Goal: Task Accomplishment & Management: Manage account settings

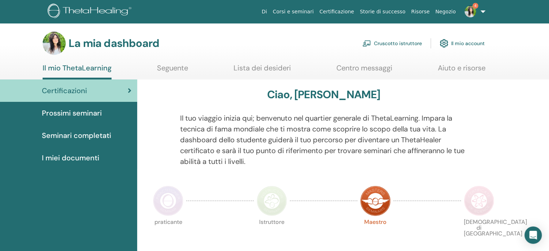
click at [395, 42] on font "Cruscotto istruttore" at bounding box center [398, 43] width 48 height 6
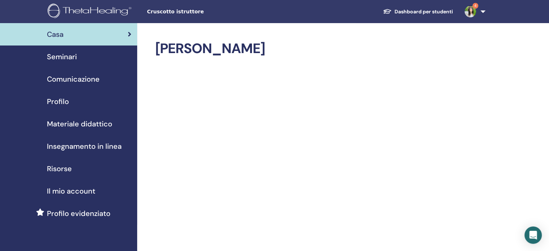
click at [77, 56] on div "Seminari" at bounding box center [69, 56] width 126 height 11
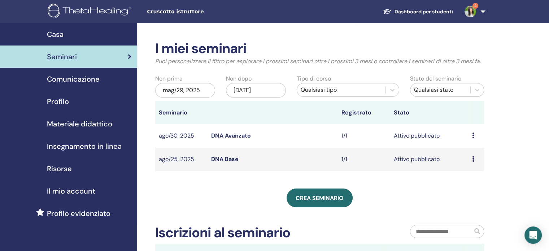
click at [474, 159] on icon at bounding box center [473, 159] width 2 height 6
click at [423, 160] on td "Attivo pubblicato" at bounding box center [429, 159] width 78 height 23
click at [472, 157] on icon at bounding box center [473, 159] width 2 height 6
click at [465, 173] on link "Modificare" at bounding box center [468, 174] width 28 height 8
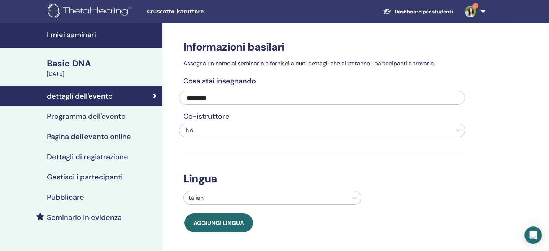
click at [459, 199] on div "Italian" at bounding box center [322, 198] width 288 height 14
click at [78, 218] on h4 "Seminario in evidenza" at bounding box center [84, 217] width 75 height 9
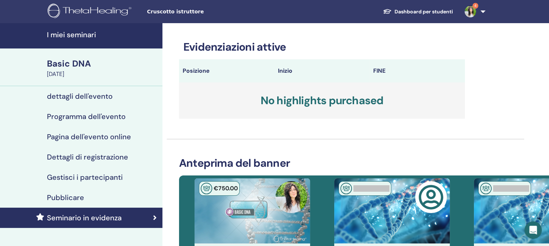
click at [67, 173] on h4 "Gestisci i partecipanti" at bounding box center [85, 177] width 76 height 9
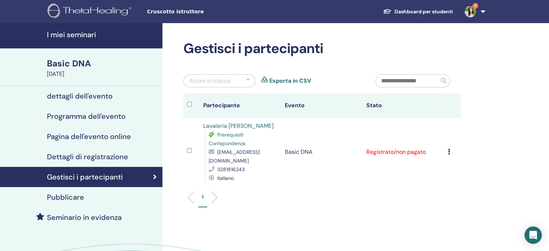
click at [391, 152] on td "Registrato/non pagato" at bounding box center [404, 152] width 82 height 68
click at [451, 152] on div "Annulla registrazione Non autocertificare Contrassegna come pagato Contrassegna…" at bounding box center [452, 152] width 9 height 9
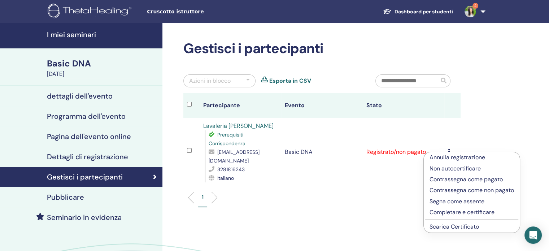
click at [448, 212] on p "Completare e certificare" at bounding box center [472, 212] width 84 height 9
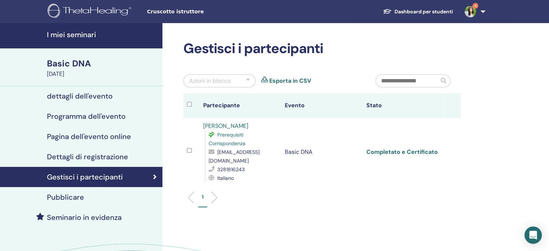
click at [417, 150] on link "Completato e Certificato" at bounding box center [402, 152] width 71 height 8
